Goal: Contribute content: Contribute content

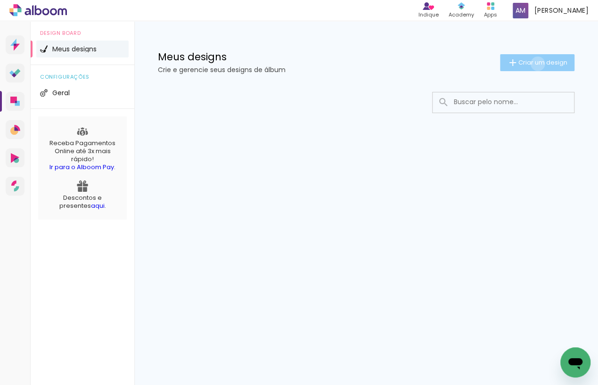
click at [536, 64] on span "Criar um design" at bounding box center [542, 62] width 49 height 6
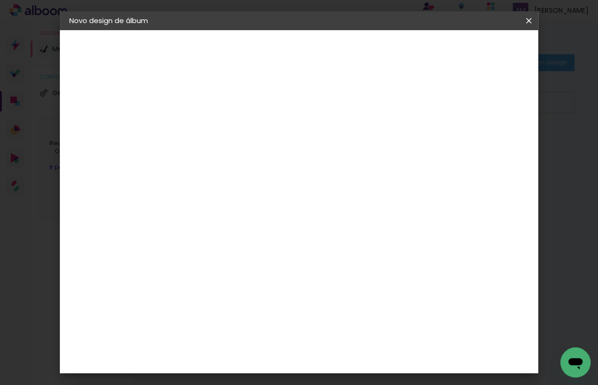
click at [223, 125] on input at bounding box center [223, 126] width 0 height 15
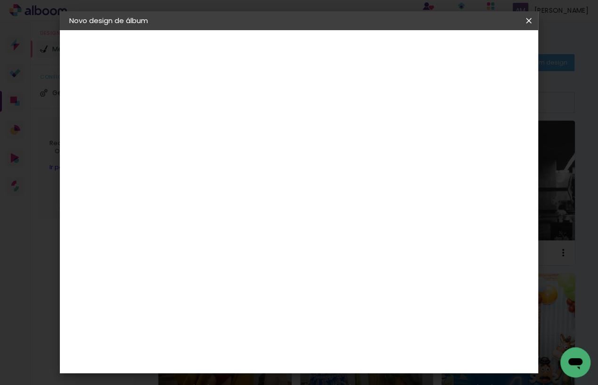
type input "[PERSON_NAME] 5"
type paper-input "[PERSON_NAME] 5"
click at [0, 0] on slot "Avançar" at bounding box center [0, 0] width 0 height 0
click at [0, 0] on slot "Tamanho Livre" at bounding box center [0, 0] width 0 height 0
click at [0, 0] on slot "Avançar" at bounding box center [0, 0] width 0 height 0
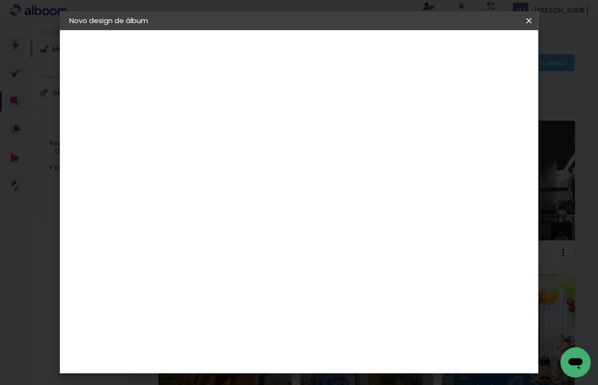
type input "3"
type paper-input "3"
click at [228, 106] on input "3" at bounding box center [217, 108] width 33 height 12
type input "4"
type paper-input "4"
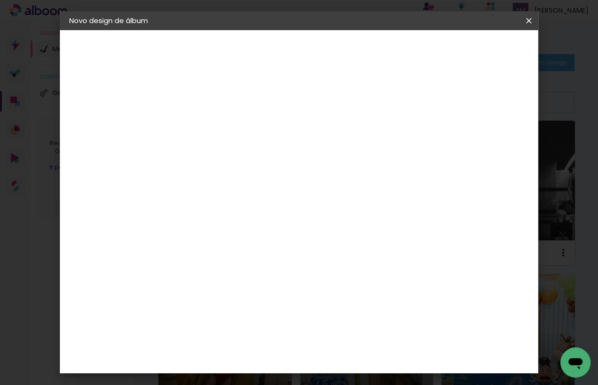
click at [228, 106] on input "4" at bounding box center [217, 108] width 33 height 12
type input "5"
type paper-input "5"
click at [228, 106] on input "5" at bounding box center [217, 108] width 33 height 12
click at [209, 236] on div "cm" at bounding box center [211, 236] width 11 height 14
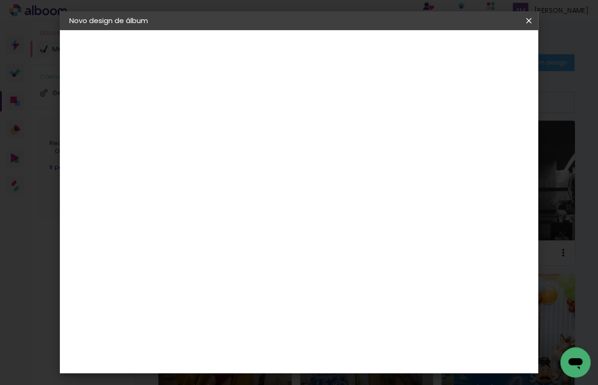
drag, startPoint x: 206, startPoint y: 236, endPoint x: 188, endPoint y: 234, distance: 18.0
click at [188, 234] on div "30" at bounding box center [200, 236] width 36 height 14
type paper-input "30"
click at [206, 236] on input "30" at bounding box center [194, 236] width 25 height 14
type input "3"
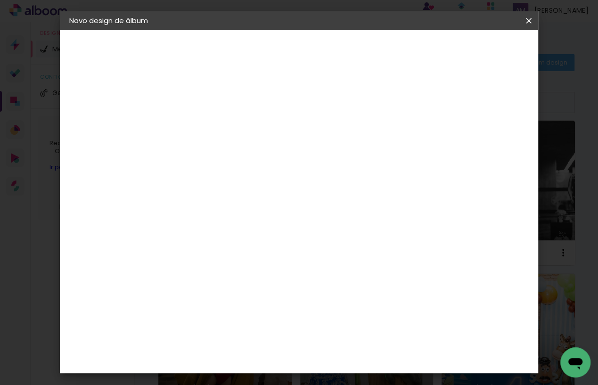
type input "20"
type paper-input "20"
click at [365, 286] on input "60" at bounding box center [355, 289] width 25 height 14
type input "6"
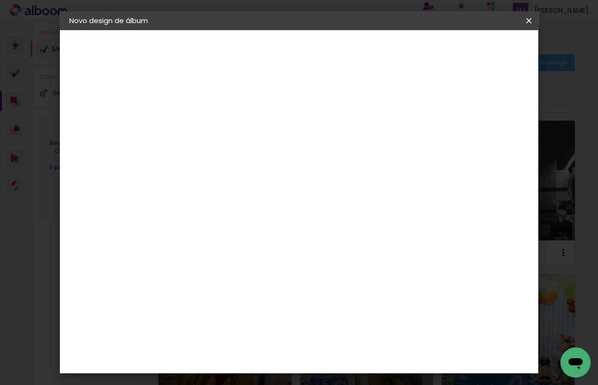
type input "40"
type paper-input "40"
click at [476, 50] on span "Iniciar design" at bounding box center [454, 50] width 43 height 7
click at [476, 48] on span "Iniciar design" at bounding box center [454, 50] width 43 height 7
click at [476, 51] on span "Iniciar design" at bounding box center [454, 50] width 43 height 7
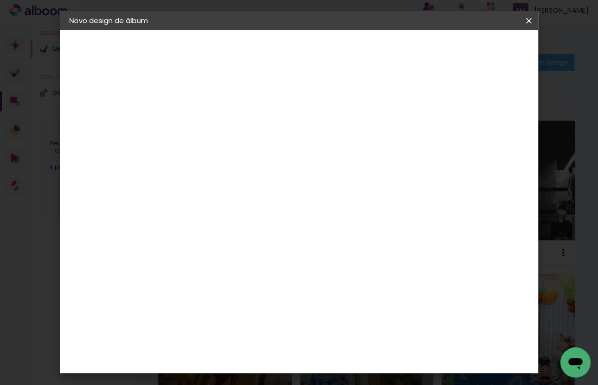
click at [0, 0] on iron-icon at bounding box center [0, 0] width 0 height 0
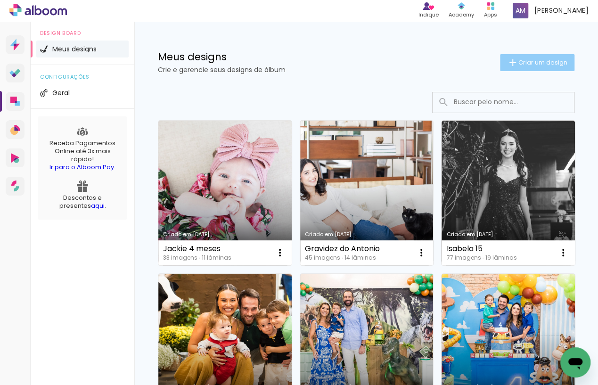
click at [518, 65] on span "Criar um design" at bounding box center [542, 62] width 49 height 6
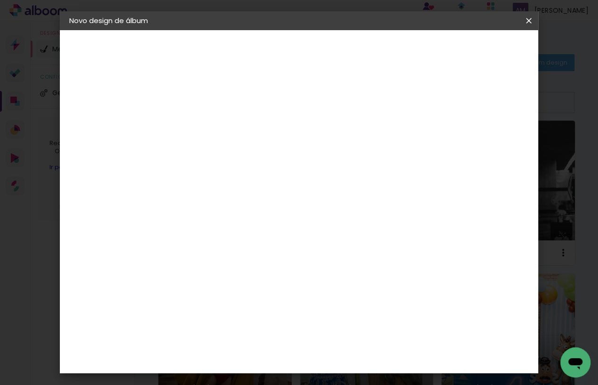
click at [223, 128] on input at bounding box center [223, 126] width 0 height 15
type input "Ana"
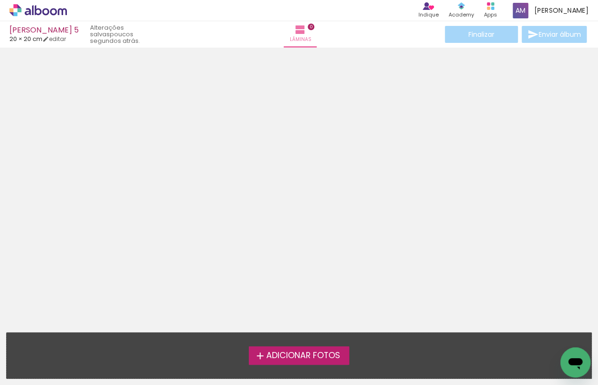
click at [106, 170] on div at bounding box center [299, 187] width 598 height 272
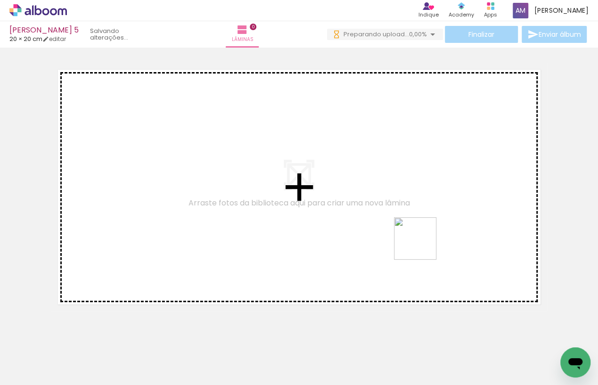
drag, startPoint x: 527, startPoint y: 357, endPoint x: 409, endPoint y: 226, distance: 176.8
click at [409, 226] on quentale-workspace at bounding box center [299, 192] width 598 height 385
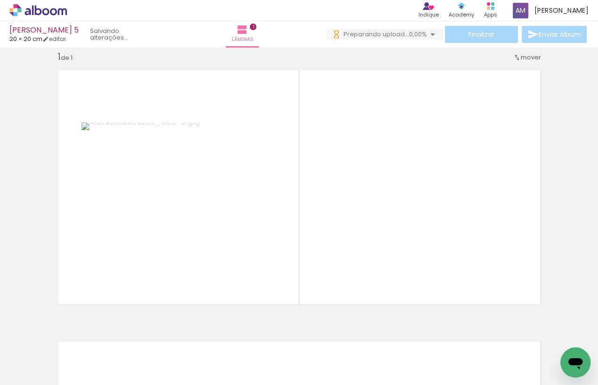
scroll to position [12, 0]
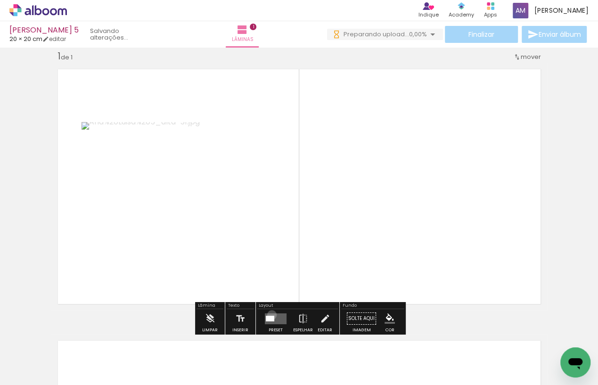
click at [270, 316] on div at bounding box center [270, 318] width 8 height 6
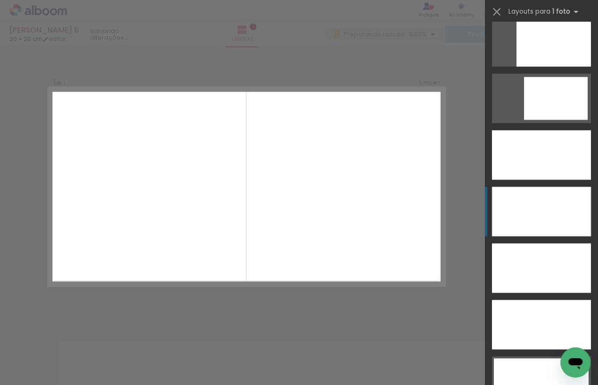
scroll to position [2617, 0]
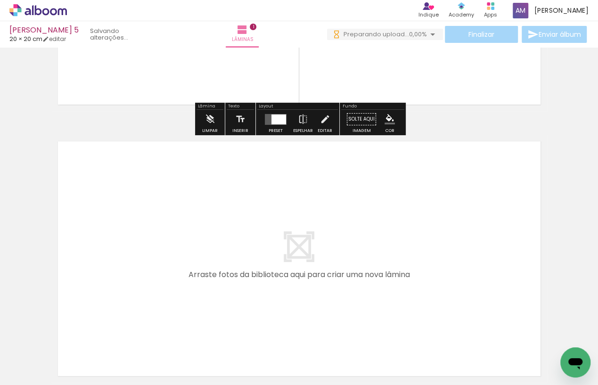
scroll to position [214, 0]
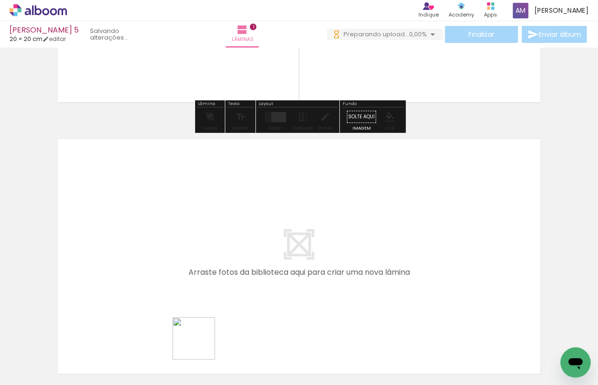
drag, startPoint x: 202, startPoint y: 349, endPoint x: 162, endPoint y: 274, distance: 85.2
click at [162, 274] on quentale-workspace at bounding box center [299, 192] width 598 height 385
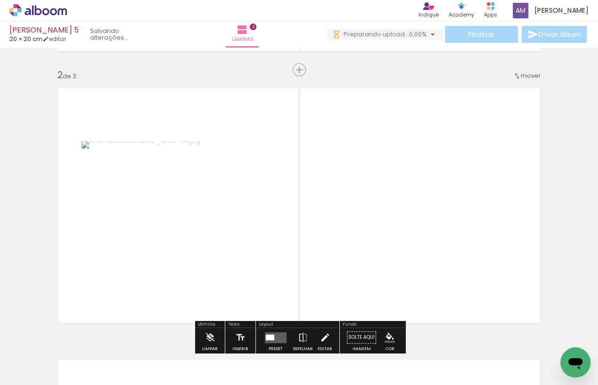
scroll to position [283, 0]
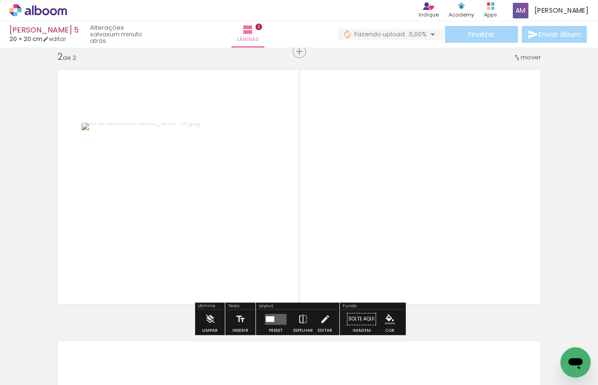
drag, startPoint x: 155, startPoint y: 341, endPoint x: 151, endPoint y: 264, distance: 76.9
click at [151, 264] on quentale-workspace at bounding box center [299, 192] width 598 height 385
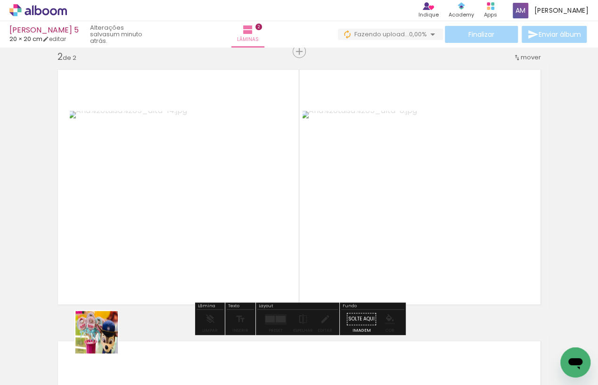
drag, startPoint x: 104, startPoint y: 342, endPoint x: 113, endPoint y: 288, distance: 54.9
click at [113, 288] on quentale-workspace at bounding box center [299, 192] width 598 height 385
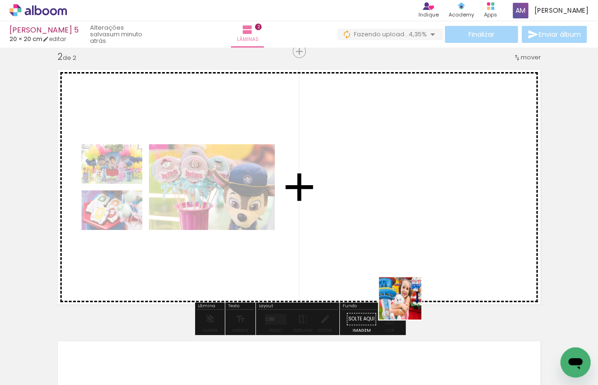
drag, startPoint x: 420, startPoint y: 352, endPoint x: 384, endPoint y: 232, distance: 124.6
click at [384, 232] on quentale-workspace at bounding box center [299, 192] width 598 height 385
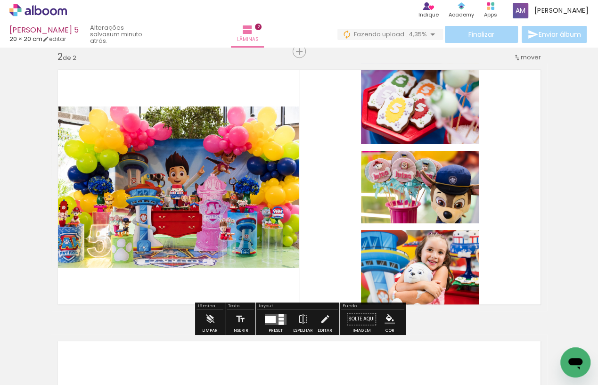
click at [271, 318] on div at bounding box center [270, 318] width 11 height 7
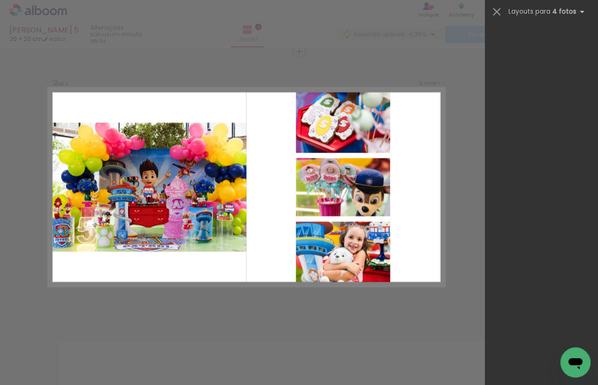
scroll to position [0, 0]
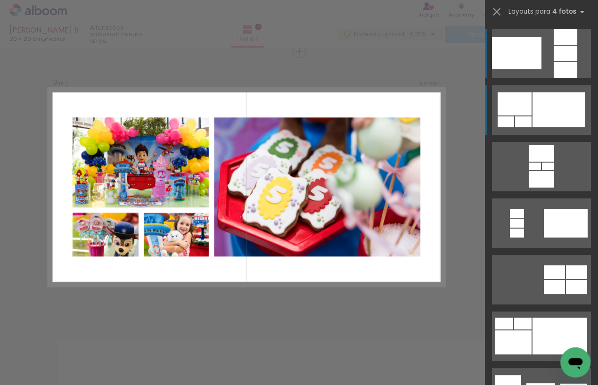
click at [547, 115] on div at bounding box center [558, 109] width 52 height 35
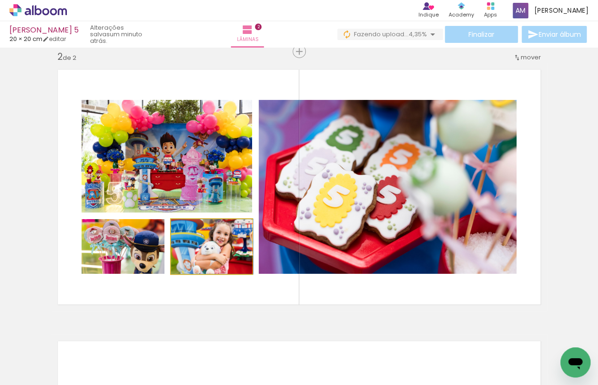
drag, startPoint x: 236, startPoint y: 253, endPoint x: 366, endPoint y: 177, distance: 150.4
click at [0, 0] on slot at bounding box center [0, 0] width 0 height 0
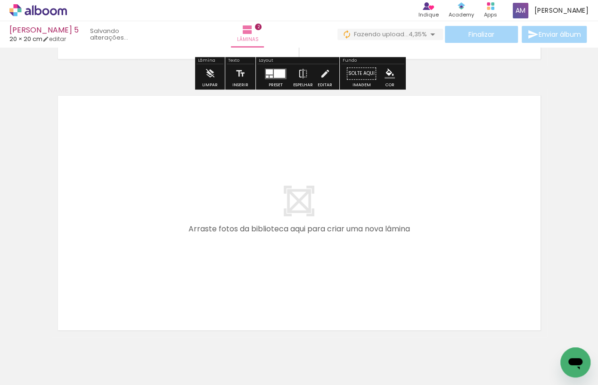
scroll to position [529, 0]
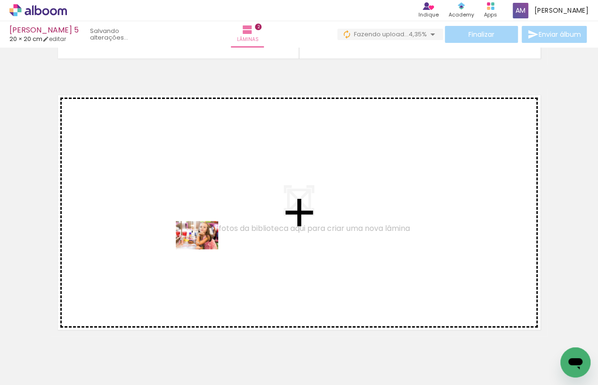
drag, startPoint x: 365, startPoint y: 355, endPoint x: 204, endPoint y: 249, distance: 192.2
click at [204, 249] on quentale-workspace at bounding box center [299, 192] width 598 height 385
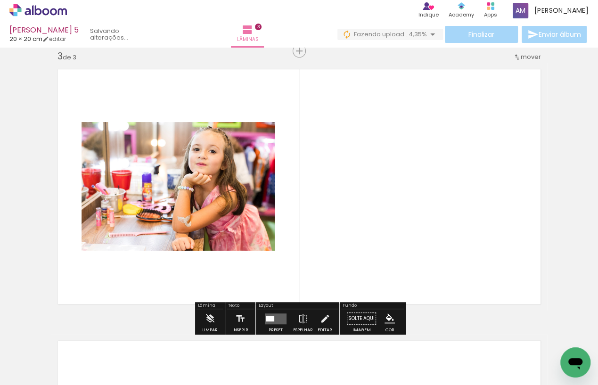
scroll to position [0, 267]
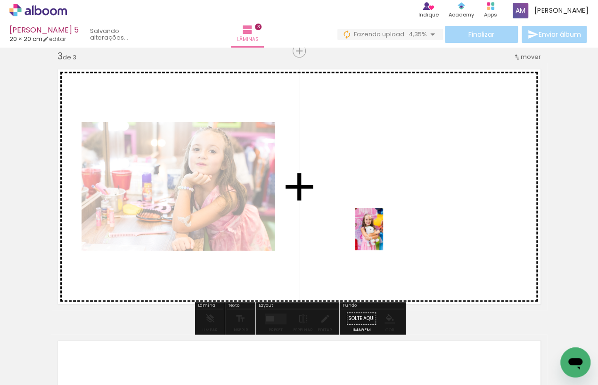
drag, startPoint x: 200, startPoint y: 359, endPoint x: 383, endPoint y: 236, distance: 220.6
click at [383, 236] on quentale-workspace at bounding box center [299, 192] width 598 height 385
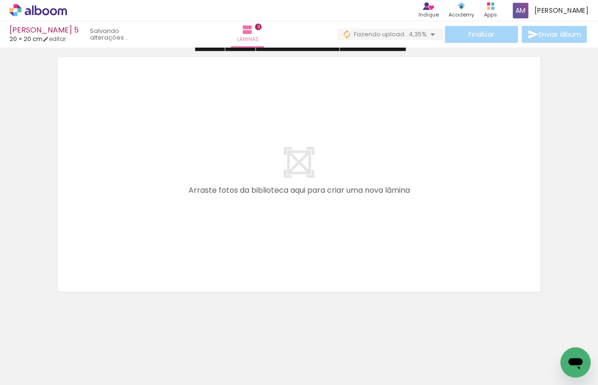
scroll to position [841, 0]
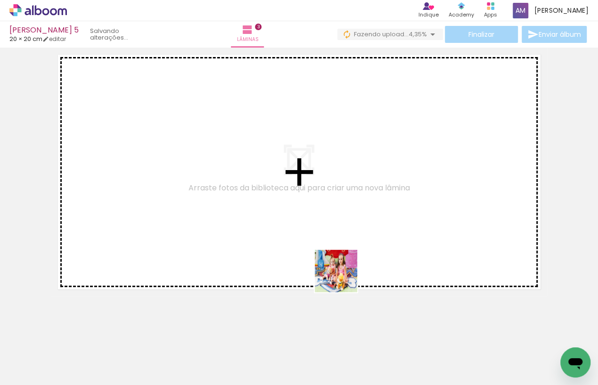
drag, startPoint x: 307, startPoint y: 359, endPoint x: 353, endPoint y: 261, distance: 107.7
click at [353, 261] on quentale-workspace at bounding box center [299, 192] width 598 height 385
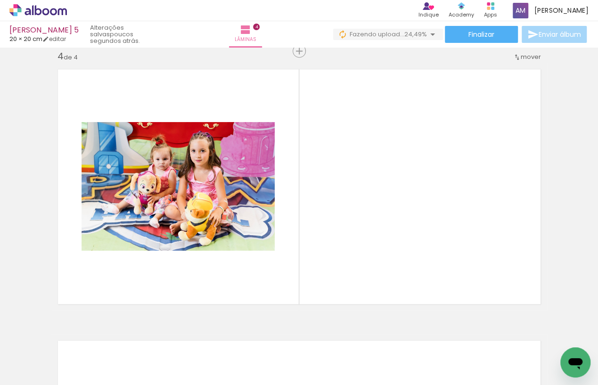
scroll to position [0, 2059]
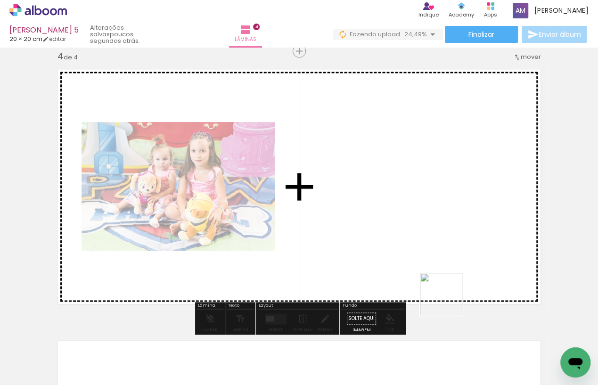
drag, startPoint x: 466, startPoint y: 359, endPoint x: 425, endPoint y: 256, distance: 110.8
click at [425, 256] on quentale-workspace at bounding box center [299, 192] width 598 height 385
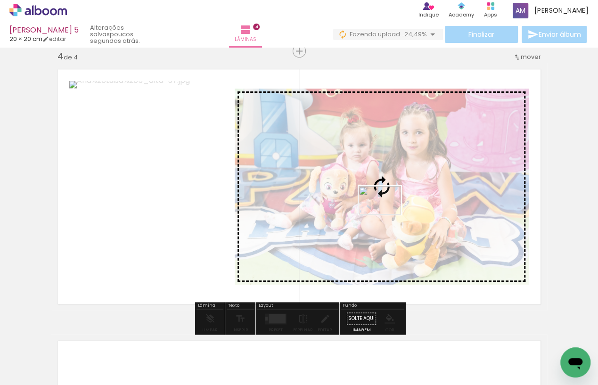
drag, startPoint x: 521, startPoint y: 357, endPoint x: 387, endPoint y: 214, distance: 195.7
click at [387, 214] on quentale-workspace at bounding box center [299, 192] width 598 height 385
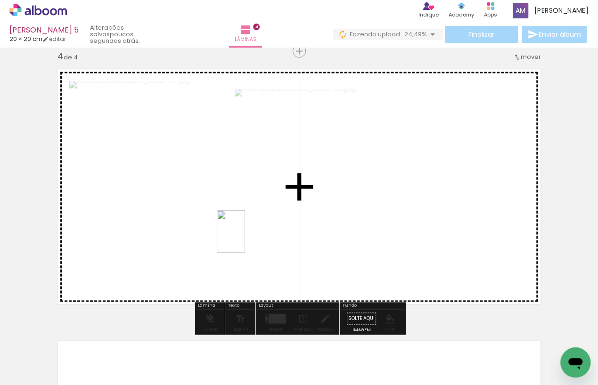
drag, startPoint x: 567, startPoint y: 342, endPoint x: 239, endPoint y: 235, distance: 344.4
click at [239, 235] on quentale-workspace at bounding box center [299, 192] width 598 height 385
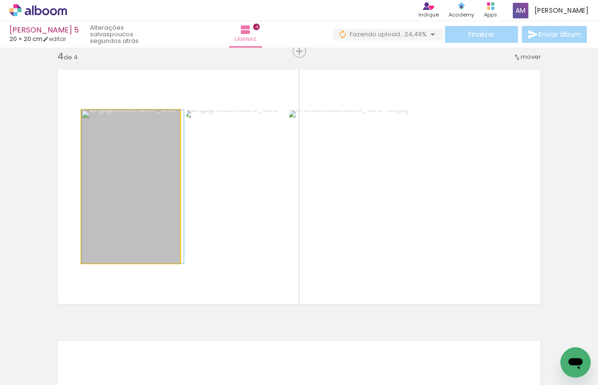
drag, startPoint x: 114, startPoint y: 193, endPoint x: 205, endPoint y: 188, distance: 91.1
click at [0, 0] on slot at bounding box center [0, 0] width 0 height 0
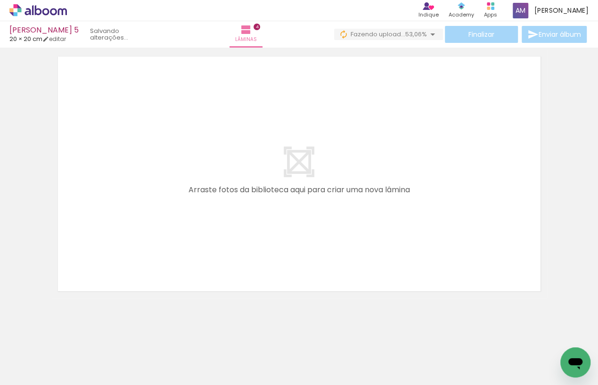
scroll to position [0, 130]
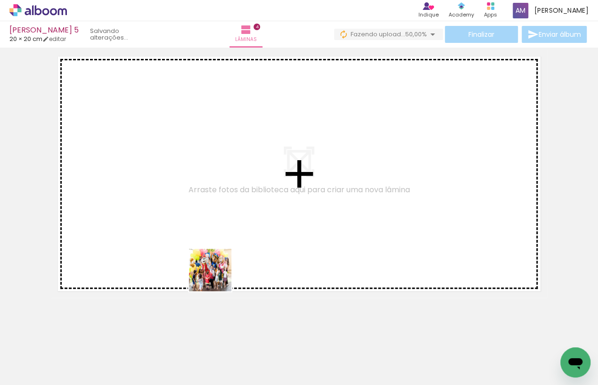
drag, startPoint x: 200, startPoint y: 360, endPoint x: 223, endPoint y: 266, distance: 96.5
click at [223, 266] on quentale-workspace at bounding box center [299, 192] width 598 height 385
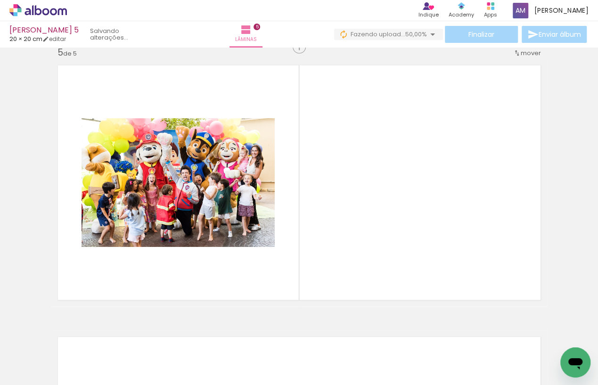
scroll to position [1098, 0]
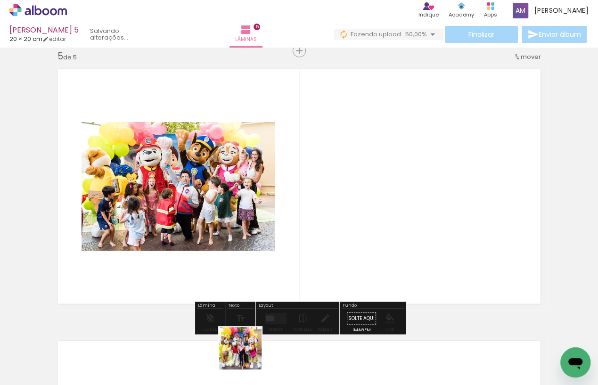
drag, startPoint x: 247, startPoint y: 358, endPoint x: 340, endPoint y: 257, distance: 136.7
click at [340, 257] on quentale-workspace at bounding box center [299, 192] width 598 height 385
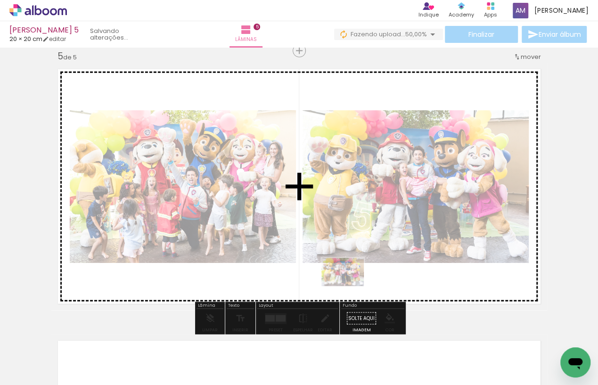
drag, startPoint x: 253, startPoint y: 355, endPoint x: 350, endPoint y: 286, distance: 118.5
click at [350, 286] on quentale-workspace at bounding box center [299, 192] width 598 height 385
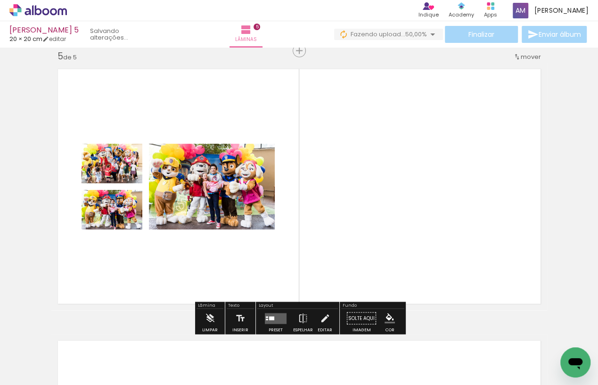
click at [266, 319] on quentale-layouter at bounding box center [276, 318] width 22 height 11
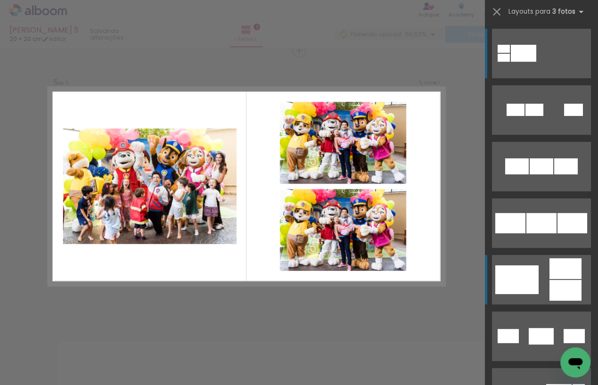
click at [525, 116] on div at bounding box center [534, 110] width 18 height 12
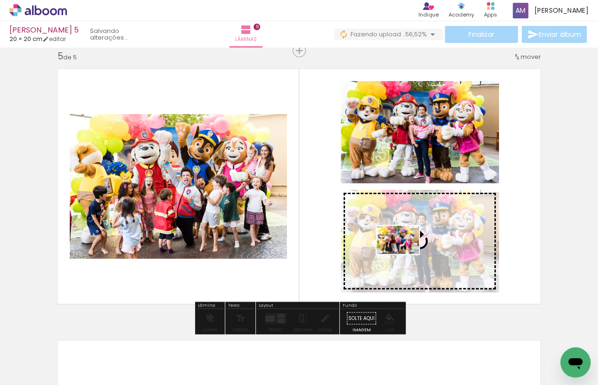
drag, startPoint x: 297, startPoint y: 356, endPoint x: 405, endPoint y: 254, distance: 148.3
click at [405, 254] on quentale-workspace at bounding box center [299, 192] width 598 height 385
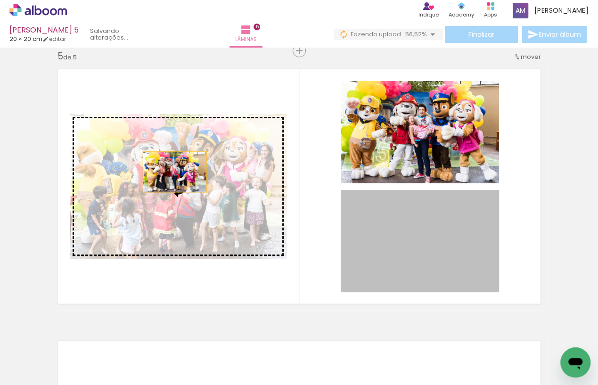
drag, startPoint x: 418, startPoint y: 253, endPoint x: 174, endPoint y: 172, distance: 257.2
click at [0, 0] on slot at bounding box center [0, 0] width 0 height 0
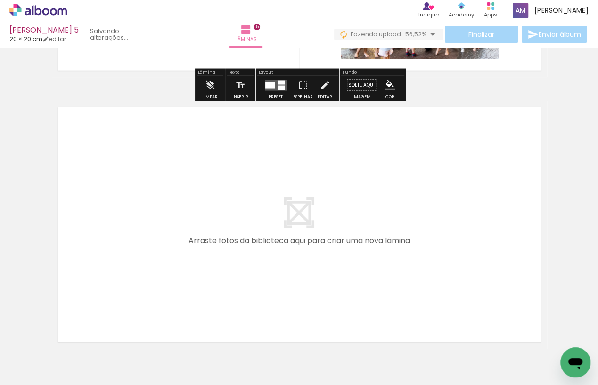
scroll to position [1338, 0]
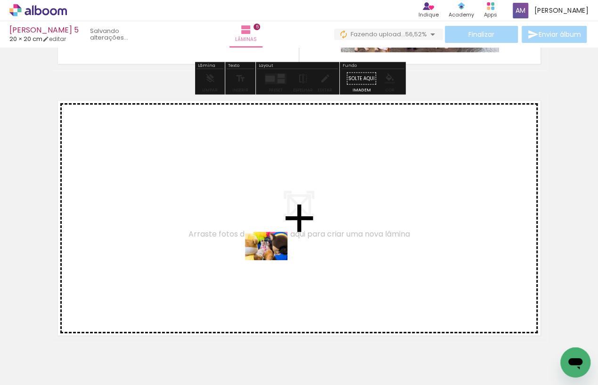
drag, startPoint x: 368, startPoint y: 356, endPoint x: 273, endPoint y: 259, distance: 135.6
click at [273, 259] on quentale-workspace at bounding box center [299, 192] width 598 height 385
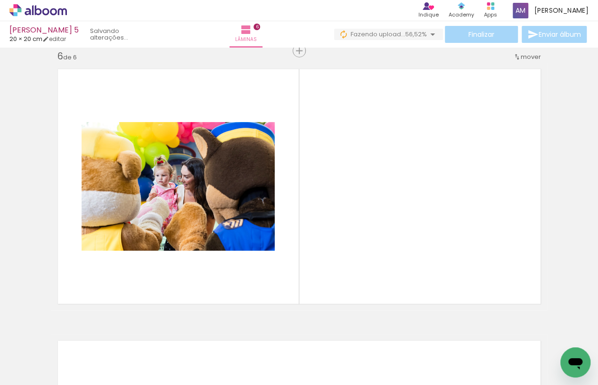
scroll to position [0, 548]
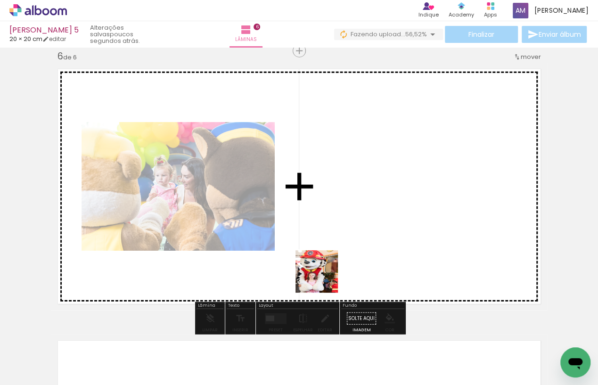
drag, startPoint x: 285, startPoint y: 360, endPoint x: 335, endPoint y: 252, distance: 119.1
click at [335, 252] on quentale-workspace at bounding box center [299, 192] width 598 height 385
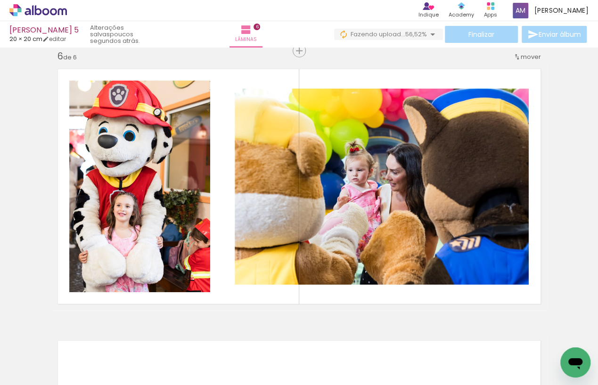
scroll to position [0, 710]
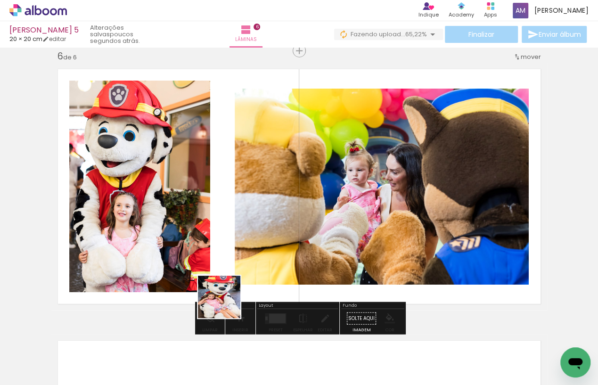
drag, startPoint x: 237, startPoint y: 358, endPoint x: 220, endPoint y: 263, distance: 96.7
click at [220, 263] on quentale-workspace at bounding box center [299, 192] width 598 height 385
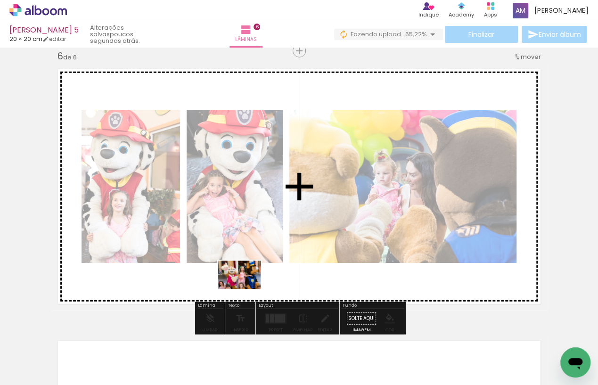
drag, startPoint x: 181, startPoint y: 356, endPoint x: 247, endPoint y: 287, distance: 94.6
click at [247, 287] on quentale-workspace at bounding box center [299, 192] width 598 height 385
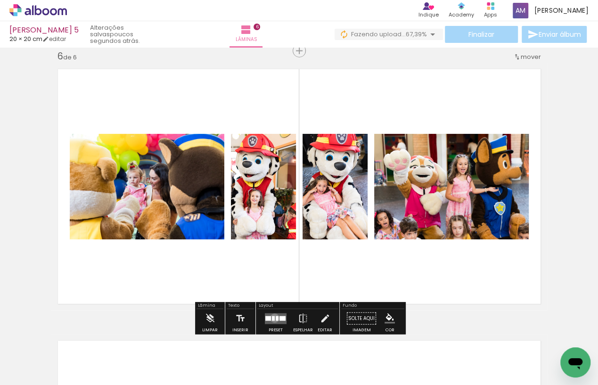
click at [272, 319] on div at bounding box center [273, 318] width 3 height 5
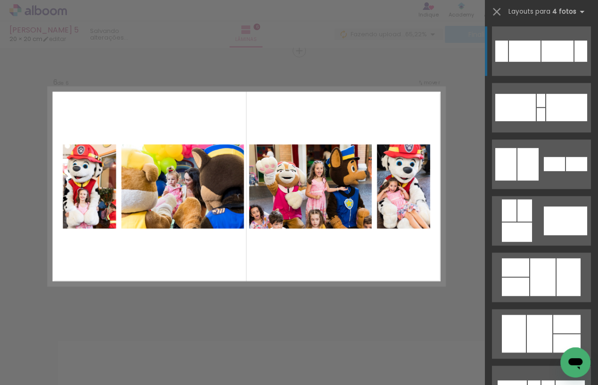
scroll to position [242, 0]
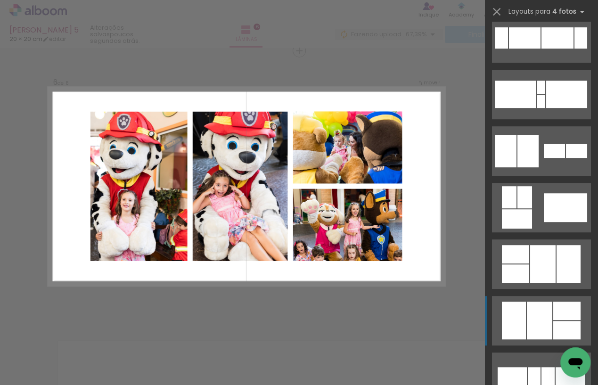
click at [543, 94] on div at bounding box center [541, 87] width 8 height 13
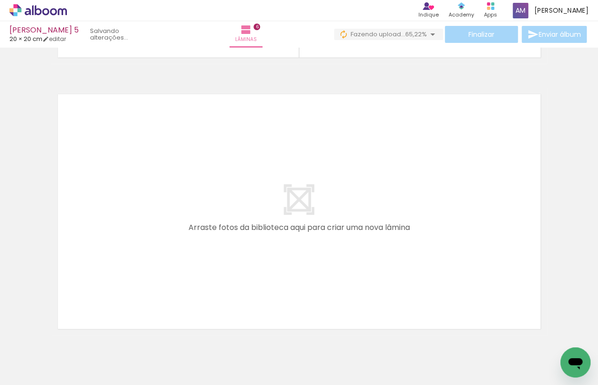
scroll to position [0, 474]
drag, startPoint x: 259, startPoint y: 358, endPoint x: 186, endPoint y: 288, distance: 101.0
click at [186, 288] on quentale-workspace at bounding box center [299, 192] width 598 height 385
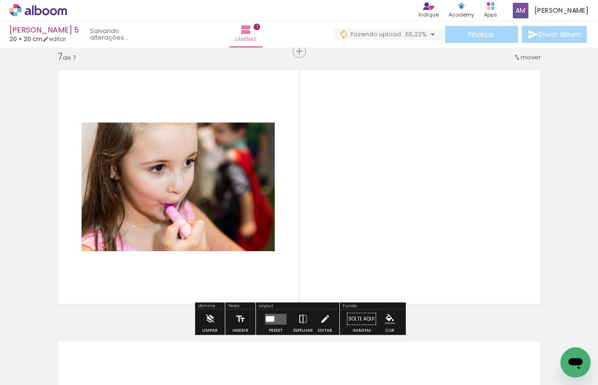
scroll to position [0, 715]
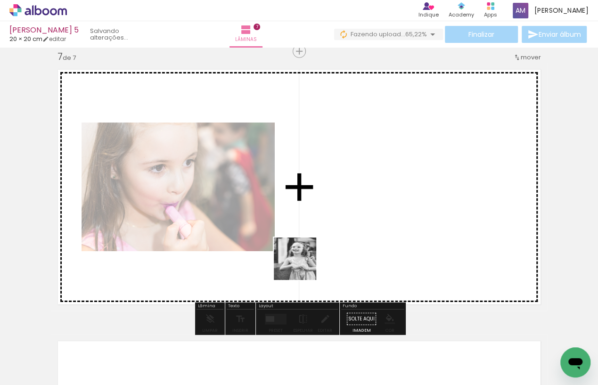
drag, startPoint x: 280, startPoint y: 358, endPoint x: 298, endPoint y: 255, distance: 103.8
click at [298, 255] on quentale-workspace at bounding box center [299, 192] width 598 height 385
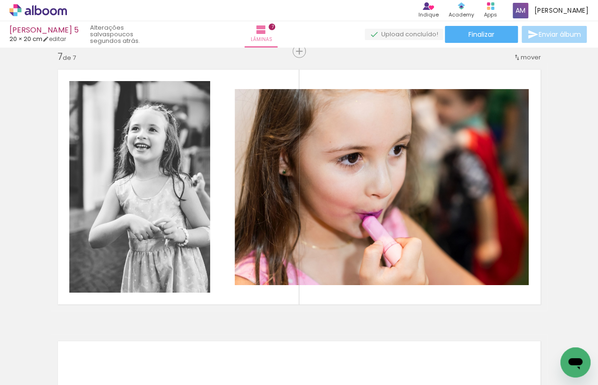
scroll to position [0, 1841]
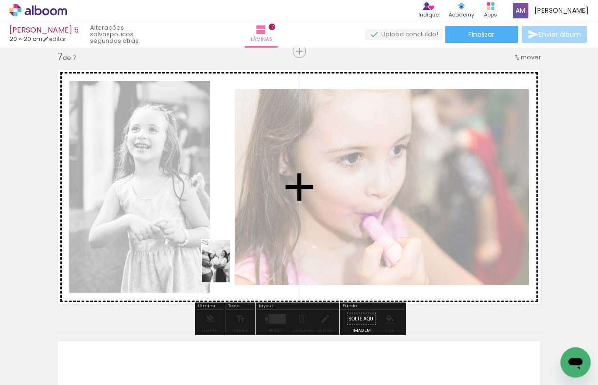
drag, startPoint x: 108, startPoint y: 353, endPoint x: 230, endPoint y: 268, distance: 148.6
click at [230, 268] on quentale-workspace at bounding box center [299, 192] width 598 height 385
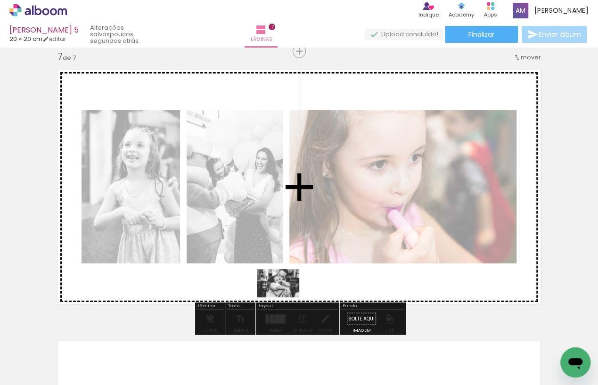
drag, startPoint x: 427, startPoint y: 359, endPoint x: 285, endPoint y: 297, distance: 154.9
click at [285, 297] on quentale-workspace at bounding box center [299, 192] width 598 height 385
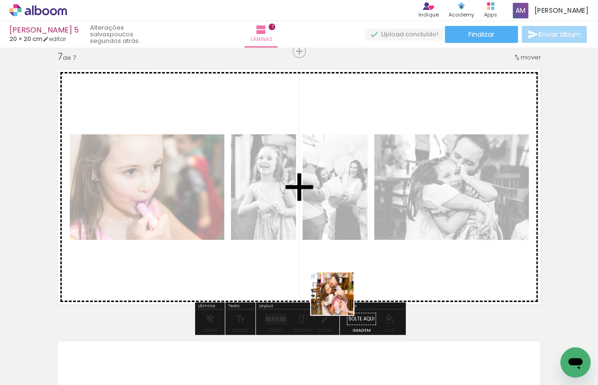
drag, startPoint x: 371, startPoint y: 358, endPoint x: 333, endPoint y: 292, distance: 76.4
click at [333, 292] on quentale-workspace at bounding box center [299, 192] width 598 height 385
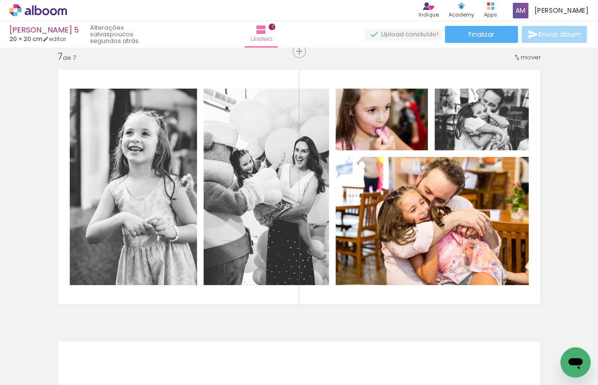
scroll to position [0, 1539]
